Goal: Information Seeking & Learning: Learn about a topic

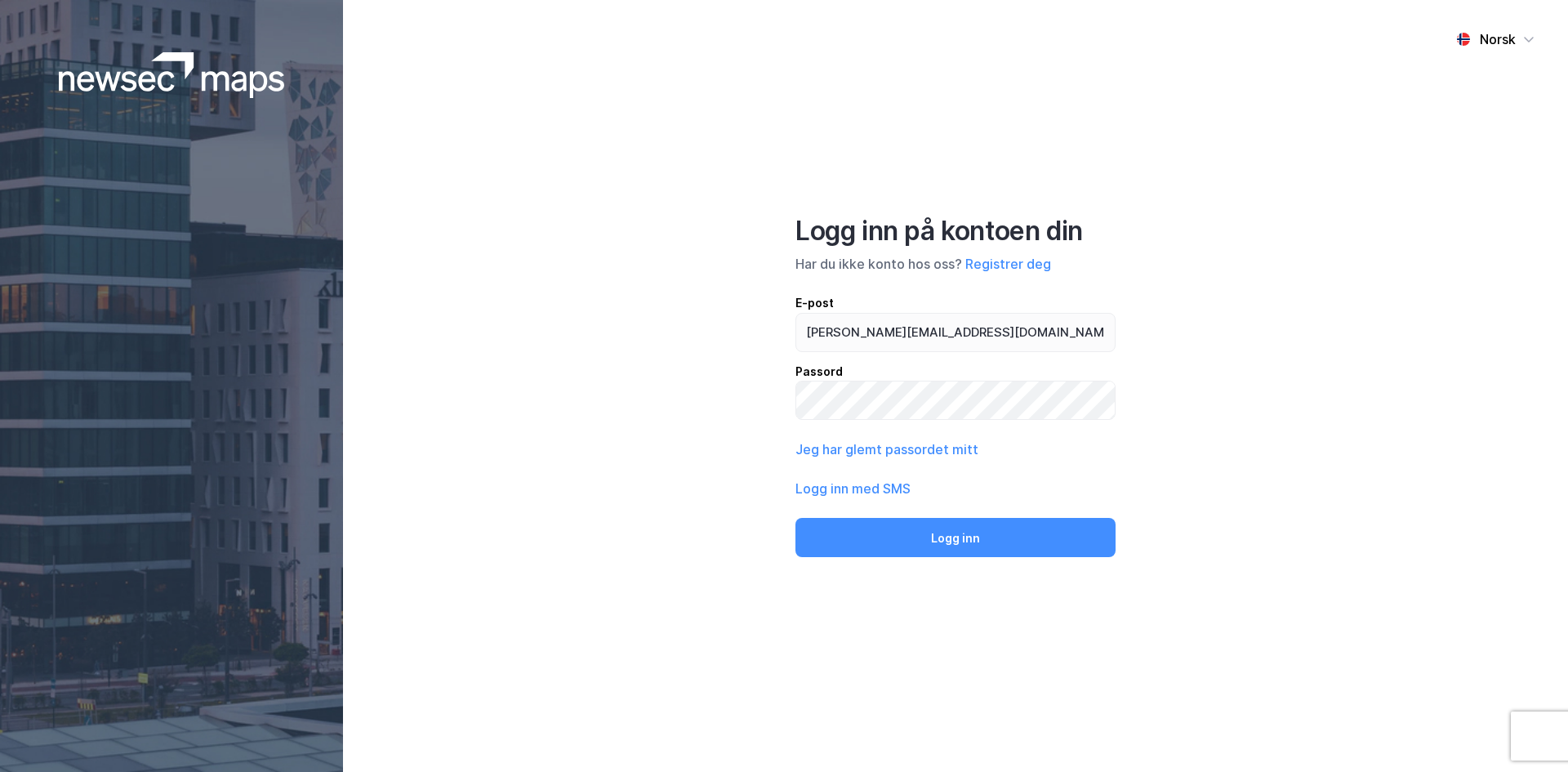
type input "[PERSON_NAME][EMAIL_ADDRESS][DOMAIN_NAME]"
click at [795, 517] on button "Logg inn" at bounding box center [955, 537] width 320 height 39
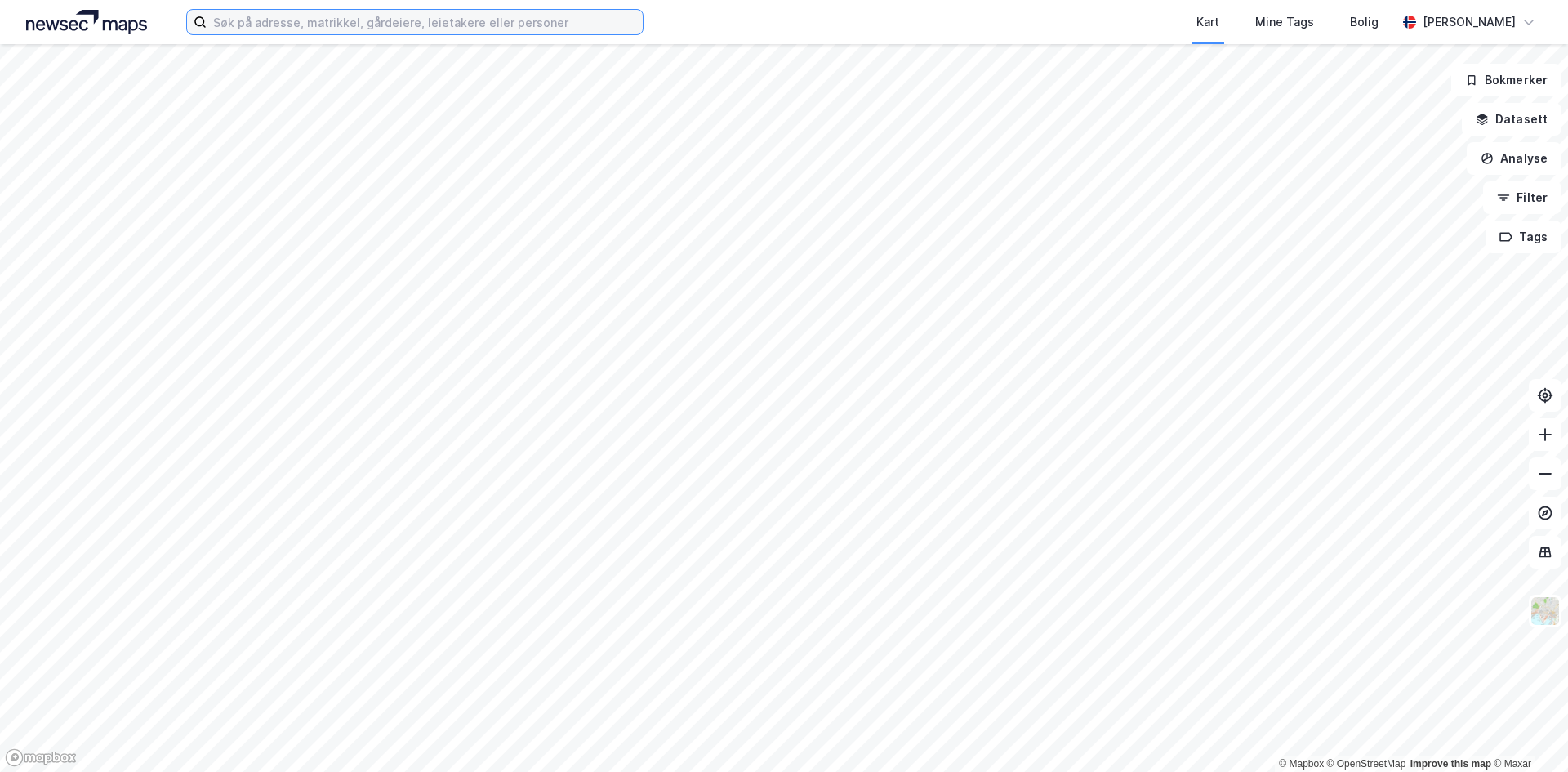
click at [305, 13] on input at bounding box center [424, 22] width 436 height 25
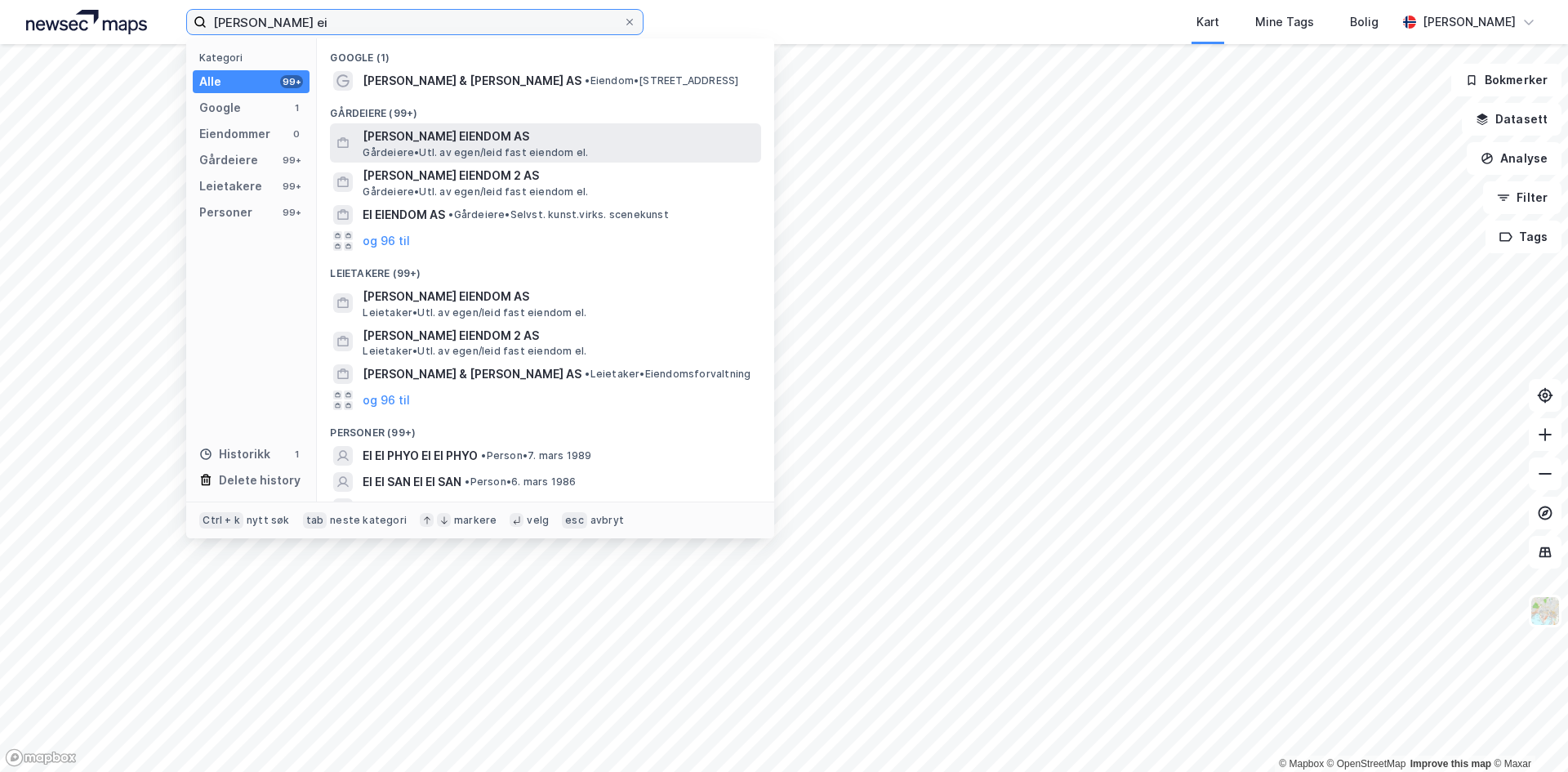
type input "[PERSON_NAME] ei"
click at [421, 151] on span "Gårdeiere • Utl. av egen/[PERSON_NAME] fast eiendom el." at bounding box center [475, 153] width 225 height 13
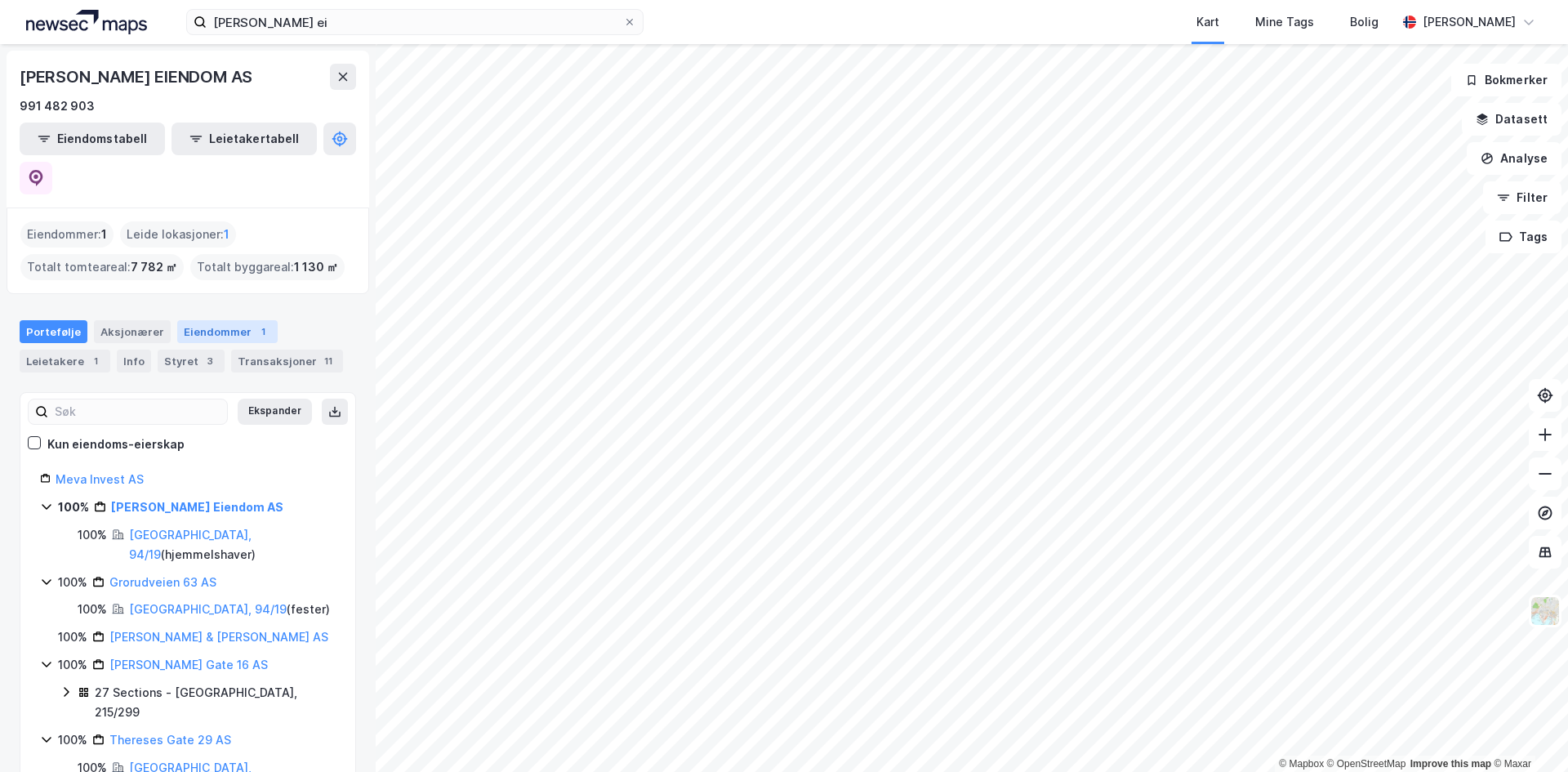
click at [194, 320] on div "Eiendommer 1" at bounding box center [227, 332] width 101 height 23
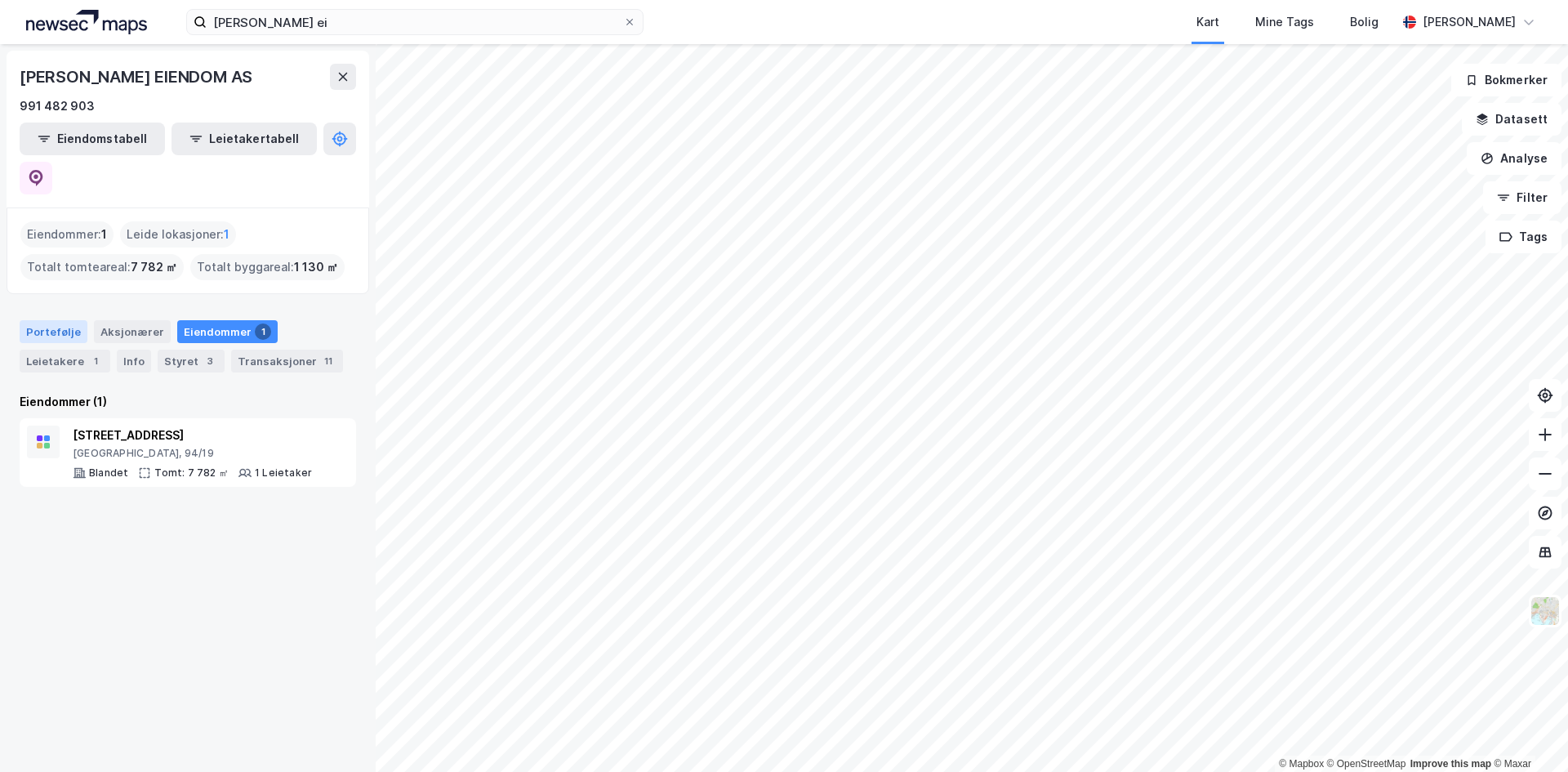
click at [74, 320] on div "Portefølje" at bounding box center [53, 332] width 68 height 23
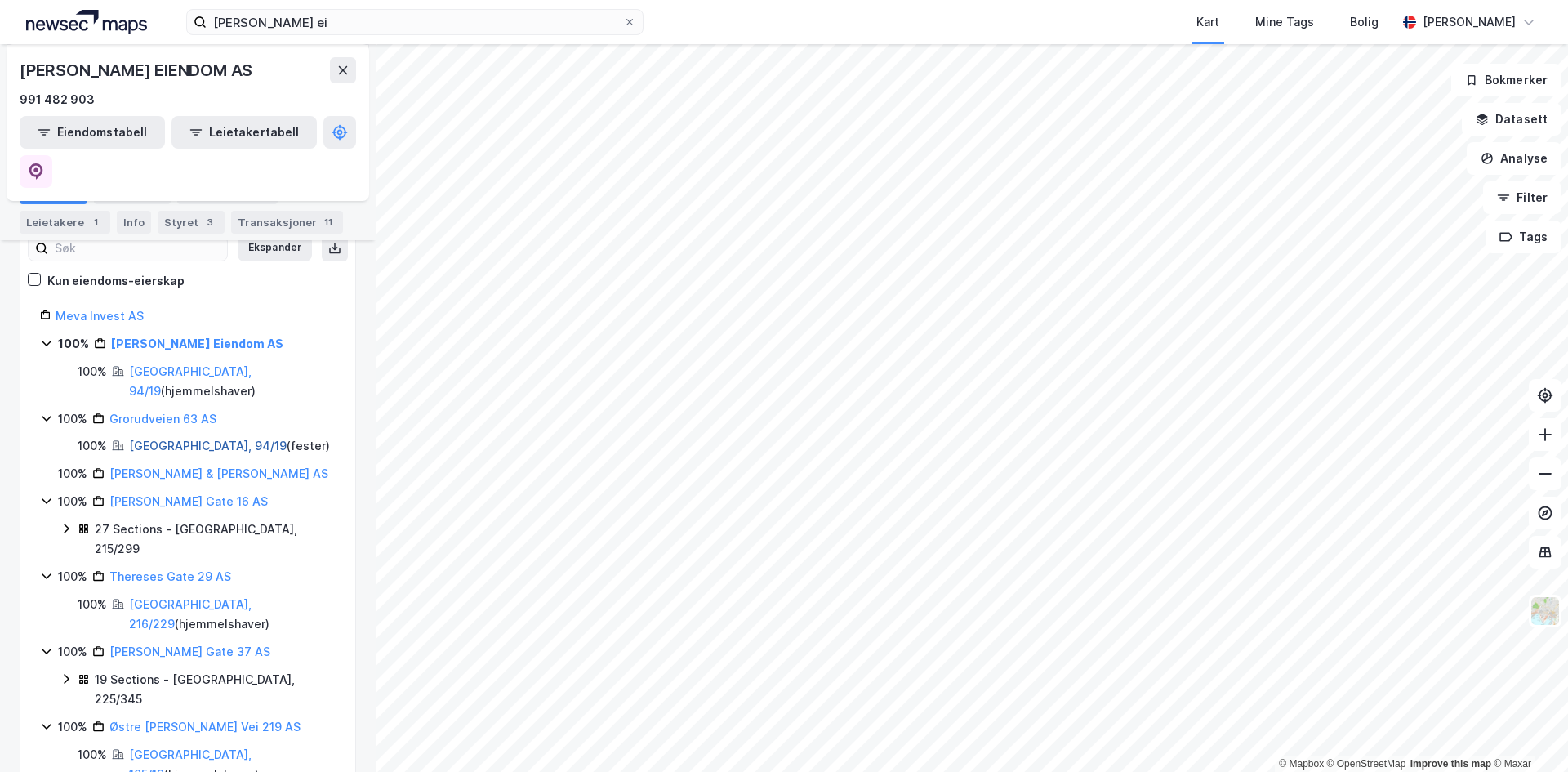
scroll to position [82, 0]
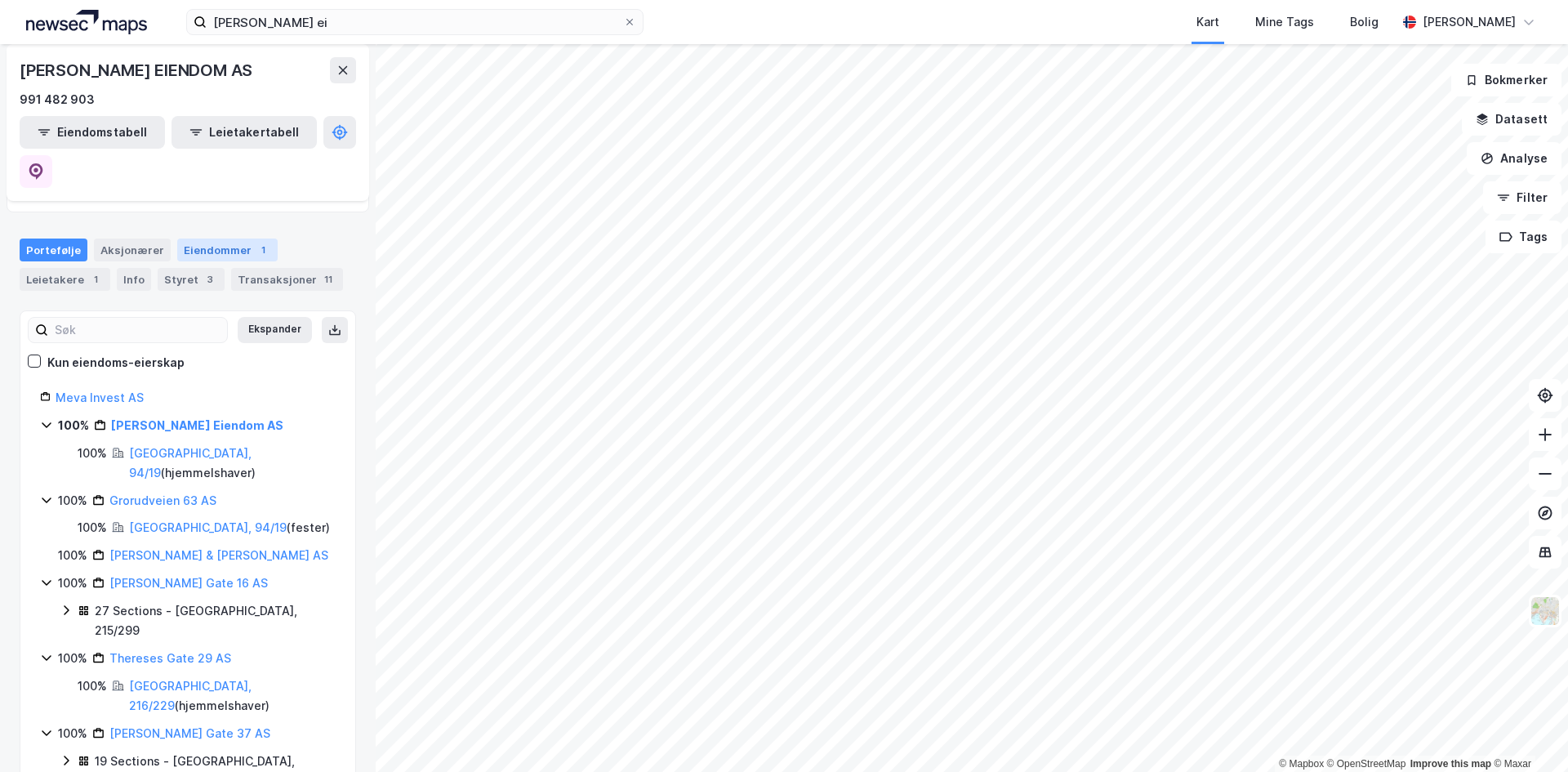
click at [221, 238] on div "Eiendommer 1" at bounding box center [227, 250] width 101 height 23
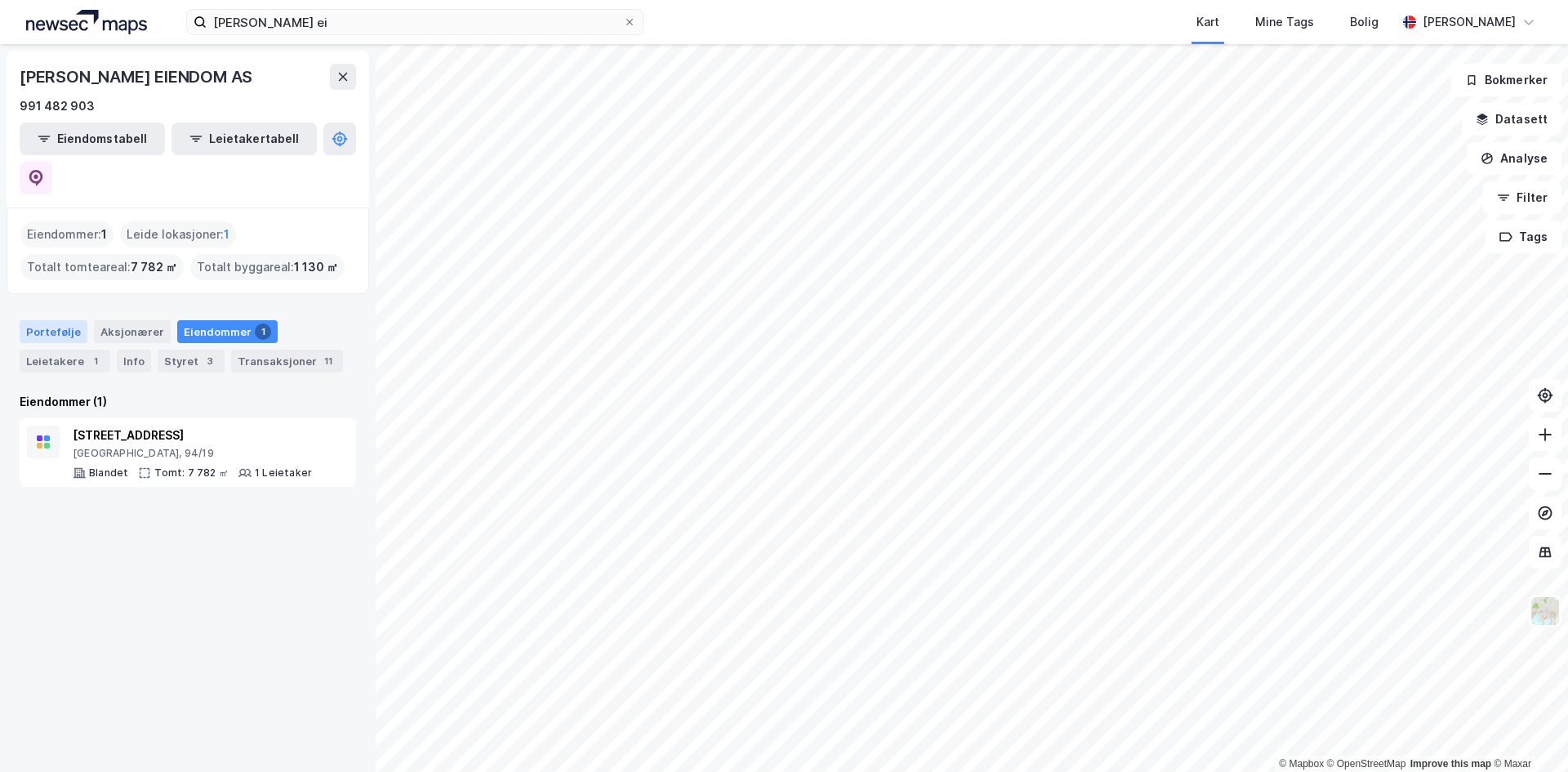
click at [47, 320] on div "Portefølje" at bounding box center [53, 332] width 68 height 23
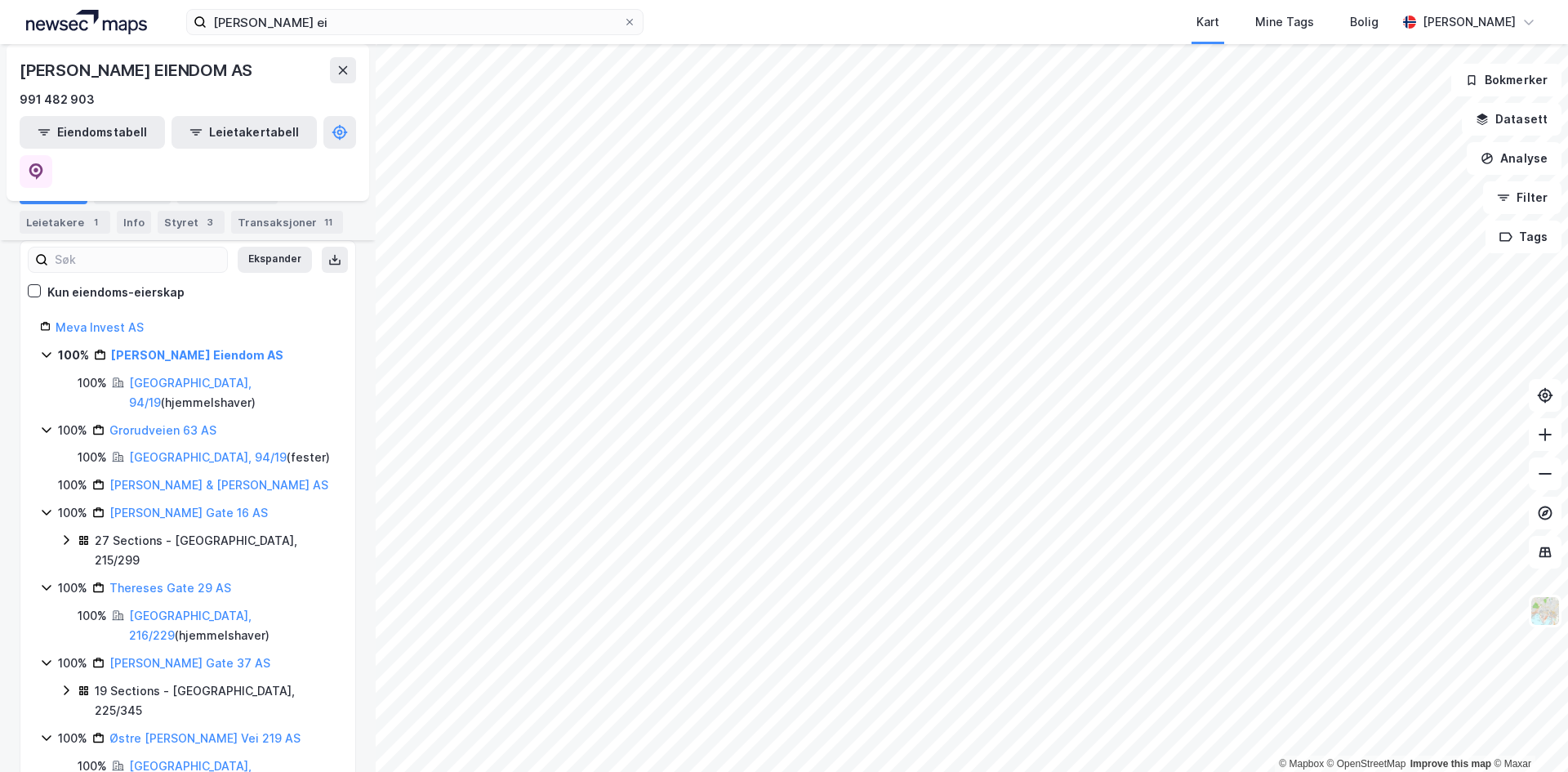
scroll to position [60, 0]
